Goal: Check status: Check status

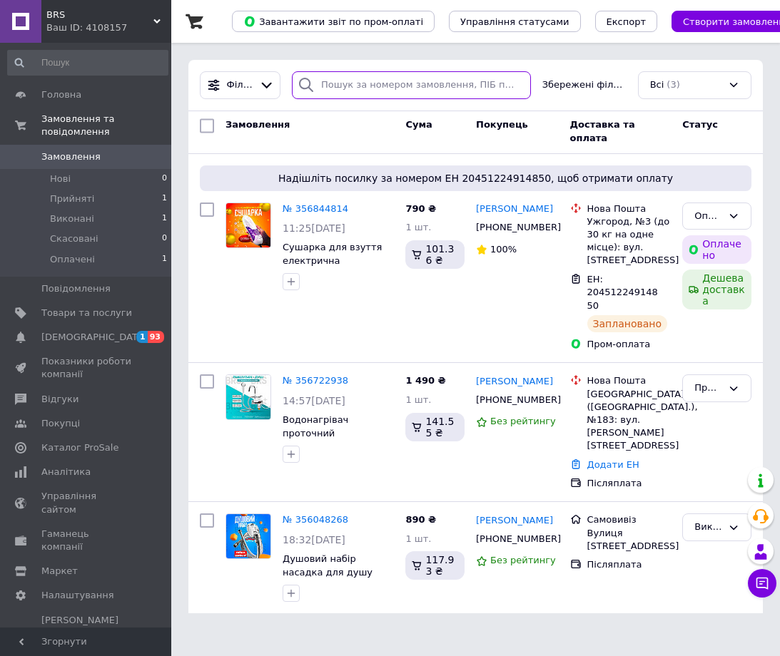
drag, startPoint x: 342, startPoint y: 87, endPoint x: 410, endPoint y: 93, distance: 68.7
click at [342, 87] on input "search" at bounding box center [411, 85] width 239 height 28
paste input "356844814"
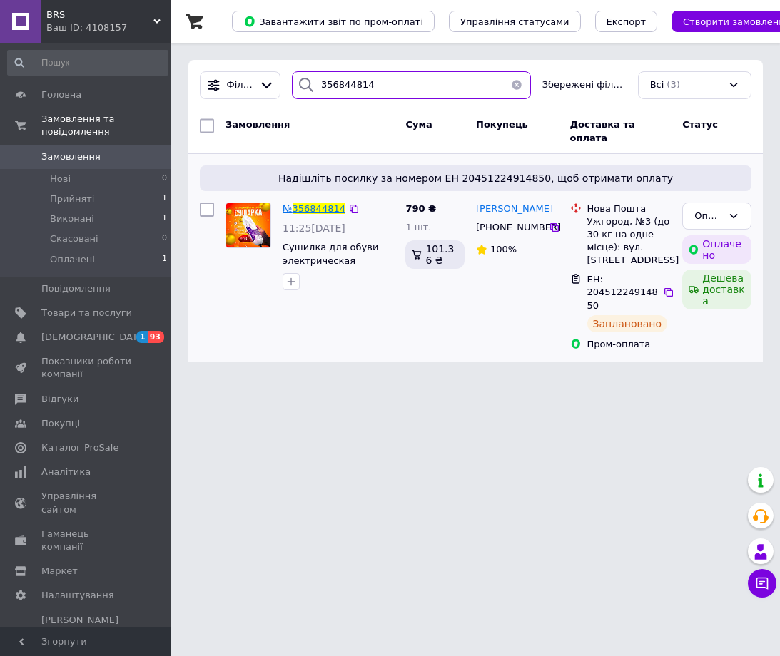
type input "356844814"
click at [330, 207] on span "356844814" at bounding box center [318, 208] width 53 height 11
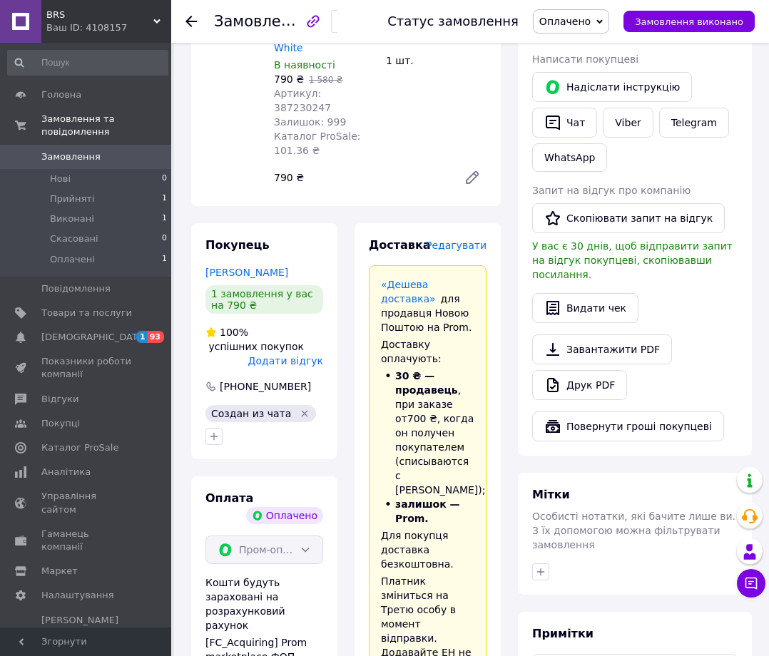
scroll to position [713, 0]
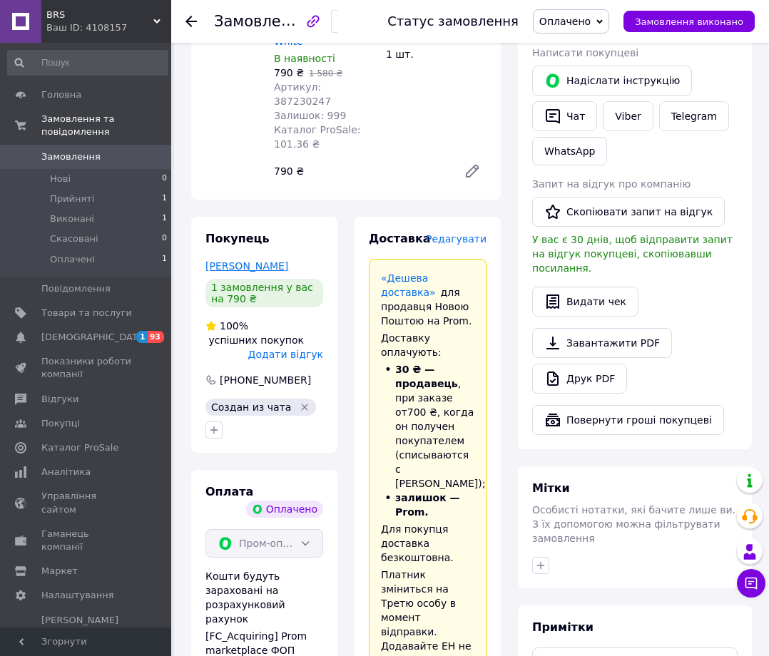
click at [260, 260] on link "[PERSON_NAME]" at bounding box center [246, 265] width 83 height 11
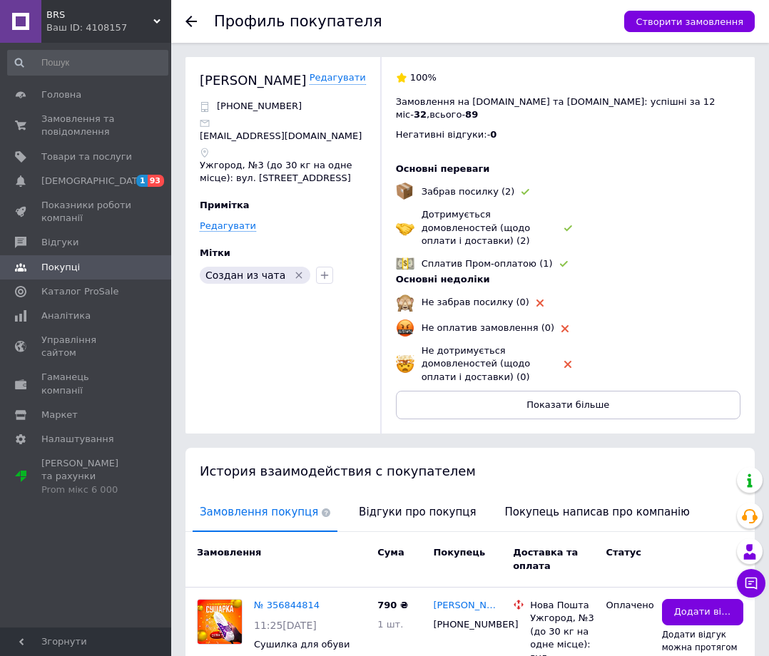
drag, startPoint x: 336, startPoint y: 352, endPoint x: 337, endPoint y: 340, distance: 12.1
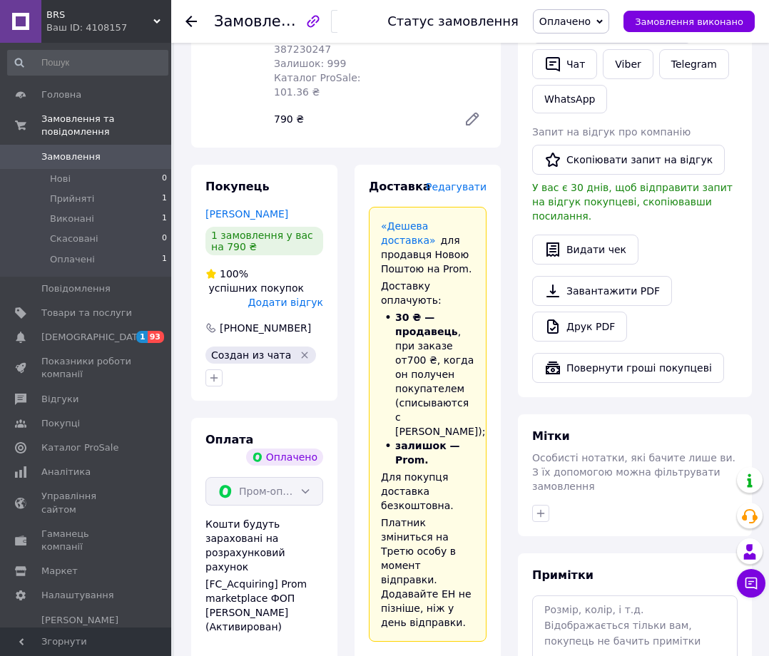
scroll to position [785, 0]
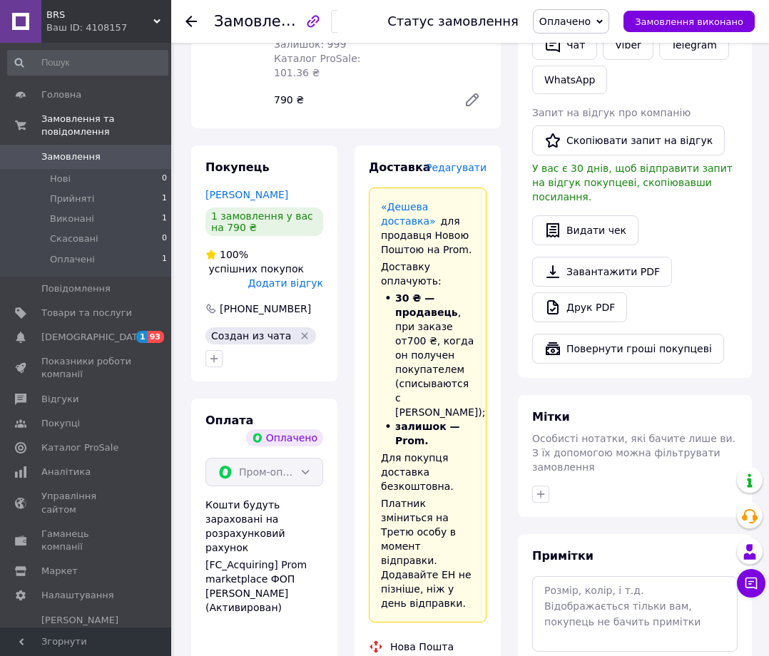
drag, startPoint x: 199, startPoint y: 151, endPoint x: 289, endPoint y: 151, distance: 89.9
click at [289, 151] on div "Покупець [PERSON_NAME] 1 замовлення у вас на 790 ₴ 100% успішних покупок Додати…" at bounding box center [264, 264] width 146 height 236
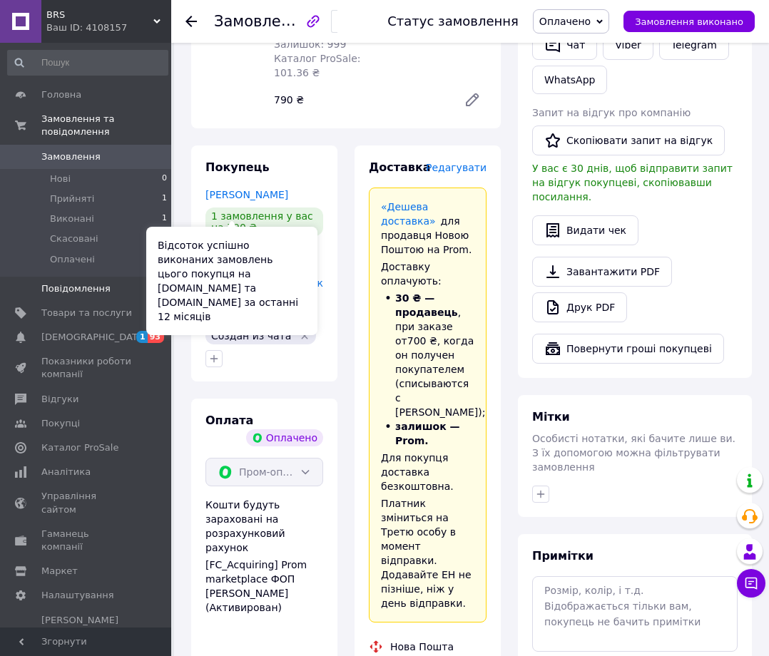
copy link "[PERSON_NAME]"
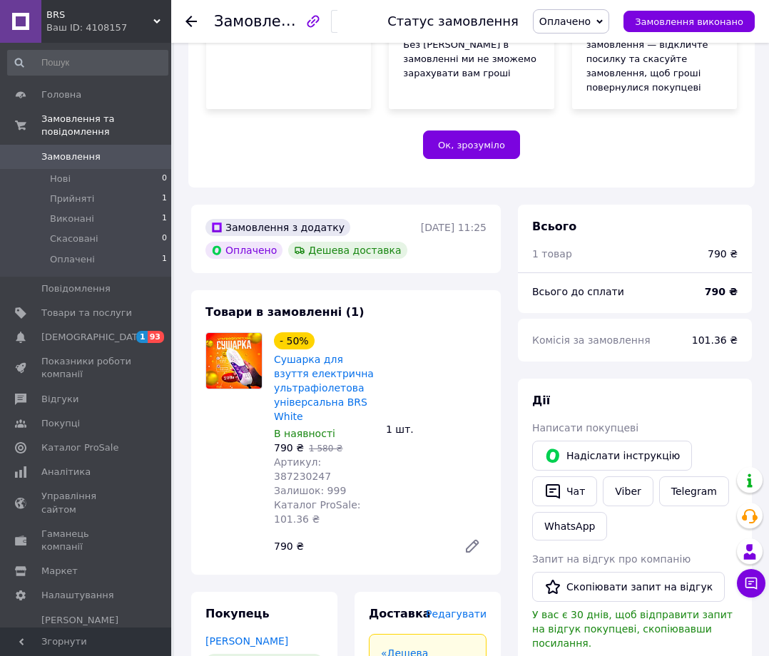
scroll to position [337, 0]
